Goal: Task Accomplishment & Management: Manage account settings

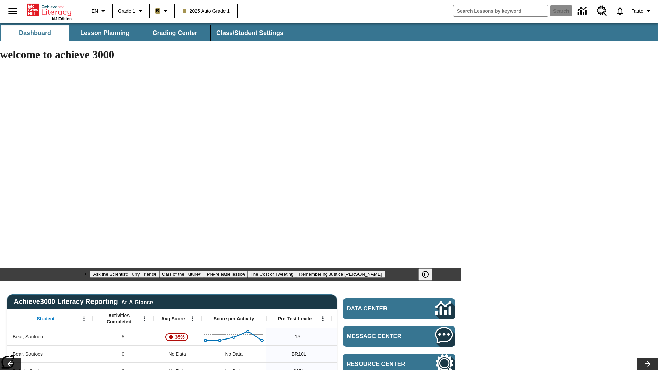
click at [249, 33] on span "Class/Student Settings" at bounding box center [249, 33] width 67 height 8
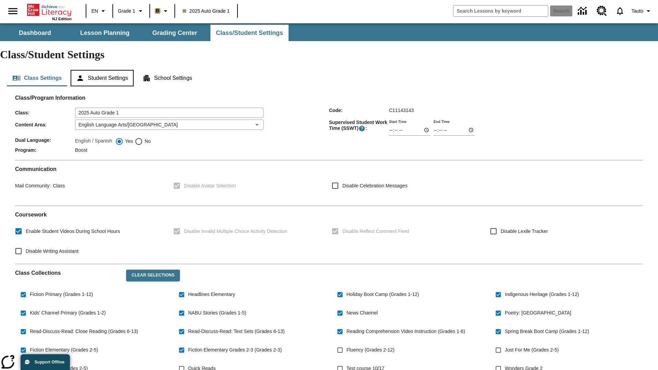
click at [103, 70] on button "Student Settings" at bounding box center [102, 78] width 63 height 16
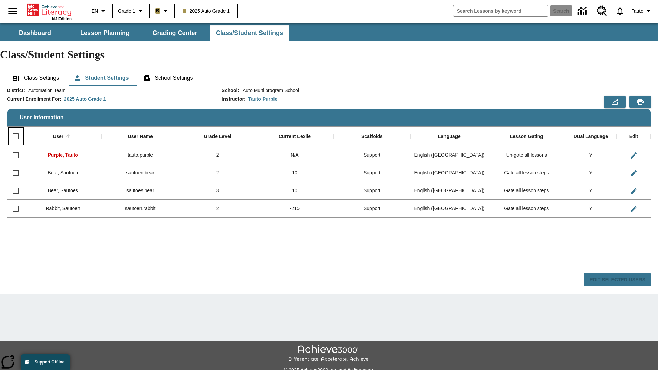
click at [15, 129] on input "Select all rows" at bounding box center [16, 136] width 14 height 14
checkbox input "true"
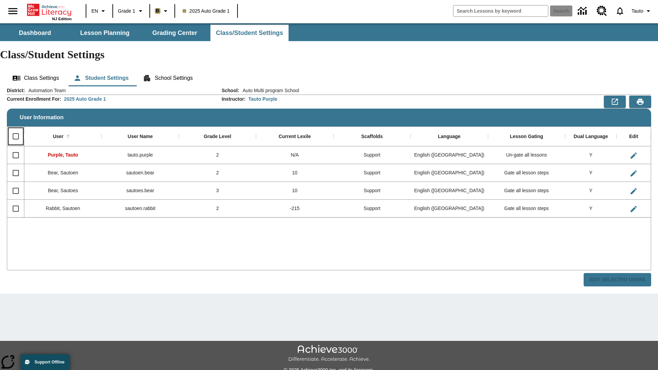
checkbox input "true"
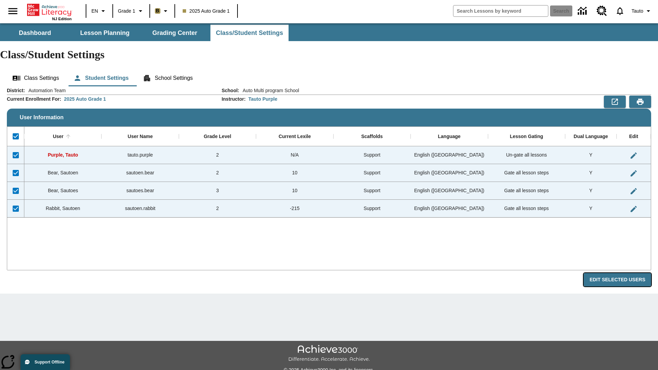
click at [620, 273] on button "Edit Selected Users" at bounding box center [618, 279] width 68 height 13
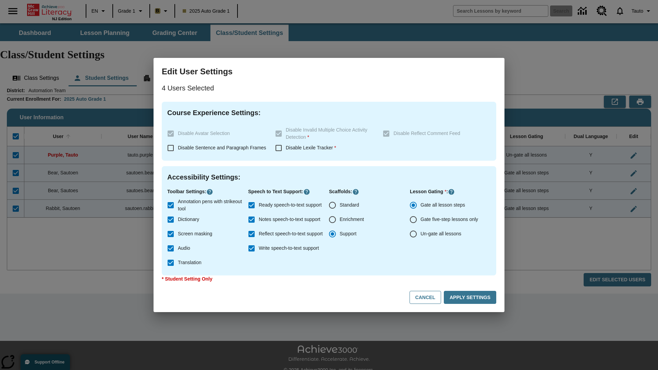
click at [332, 220] on input "Enrichment" at bounding box center [332, 220] width 14 height 14
click at [428, 298] on button "Cancel" at bounding box center [426, 297] width 32 height 13
radio input "false"
radio input "true"
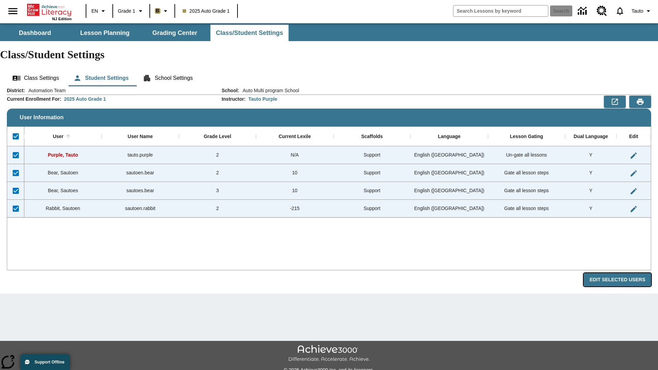
click at [620, 273] on button "Edit Selected Users" at bounding box center [618, 279] width 68 height 13
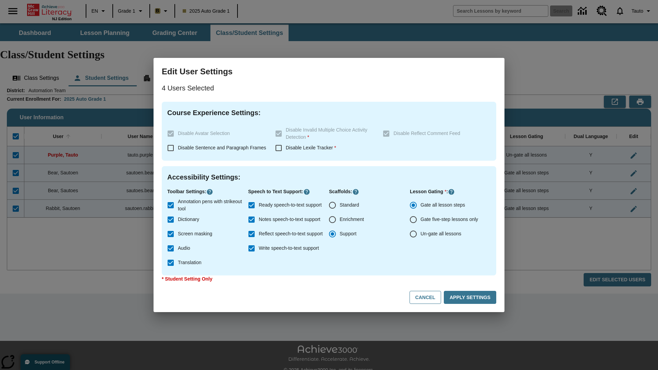
click at [332, 220] on input "Enrichment" at bounding box center [332, 220] width 14 height 14
radio input "true"
click at [471, 298] on button "Apply Settings" at bounding box center [470, 297] width 52 height 13
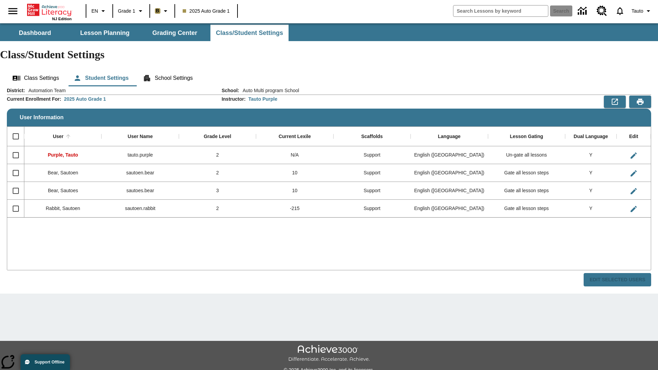
checkbox input "false"
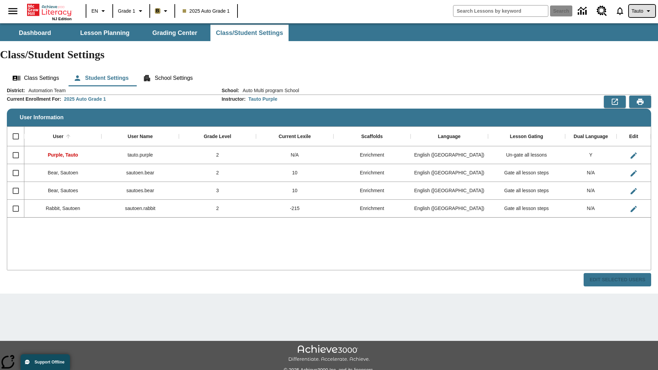
click at [641, 11] on span "Tauto" at bounding box center [638, 11] width 12 height 7
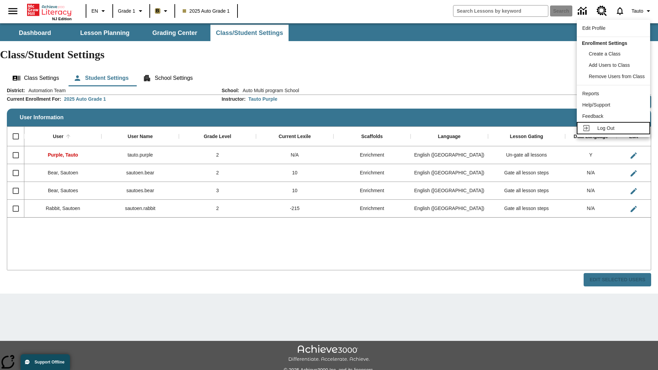
click at [615, 128] on span "Log Out" at bounding box center [605, 127] width 17 height 5
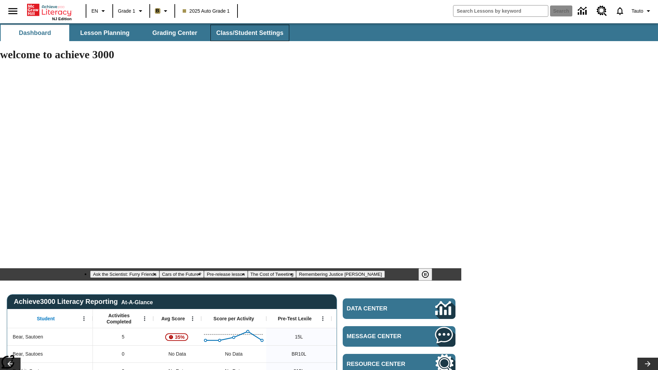
click at [249, 33] on span "Class/Student Settings" at bounding box center [249, 33] width 67 height 8
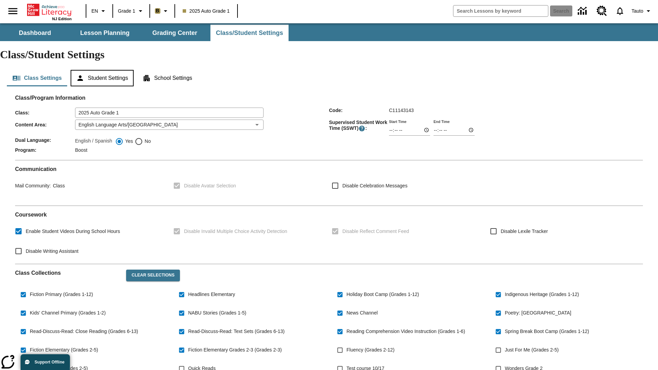
click at [103, 70] on button "Student Settings" at bounding box center [102, 78] width 63 height 16
